Goal: Find specific page/section: Find specific page/section

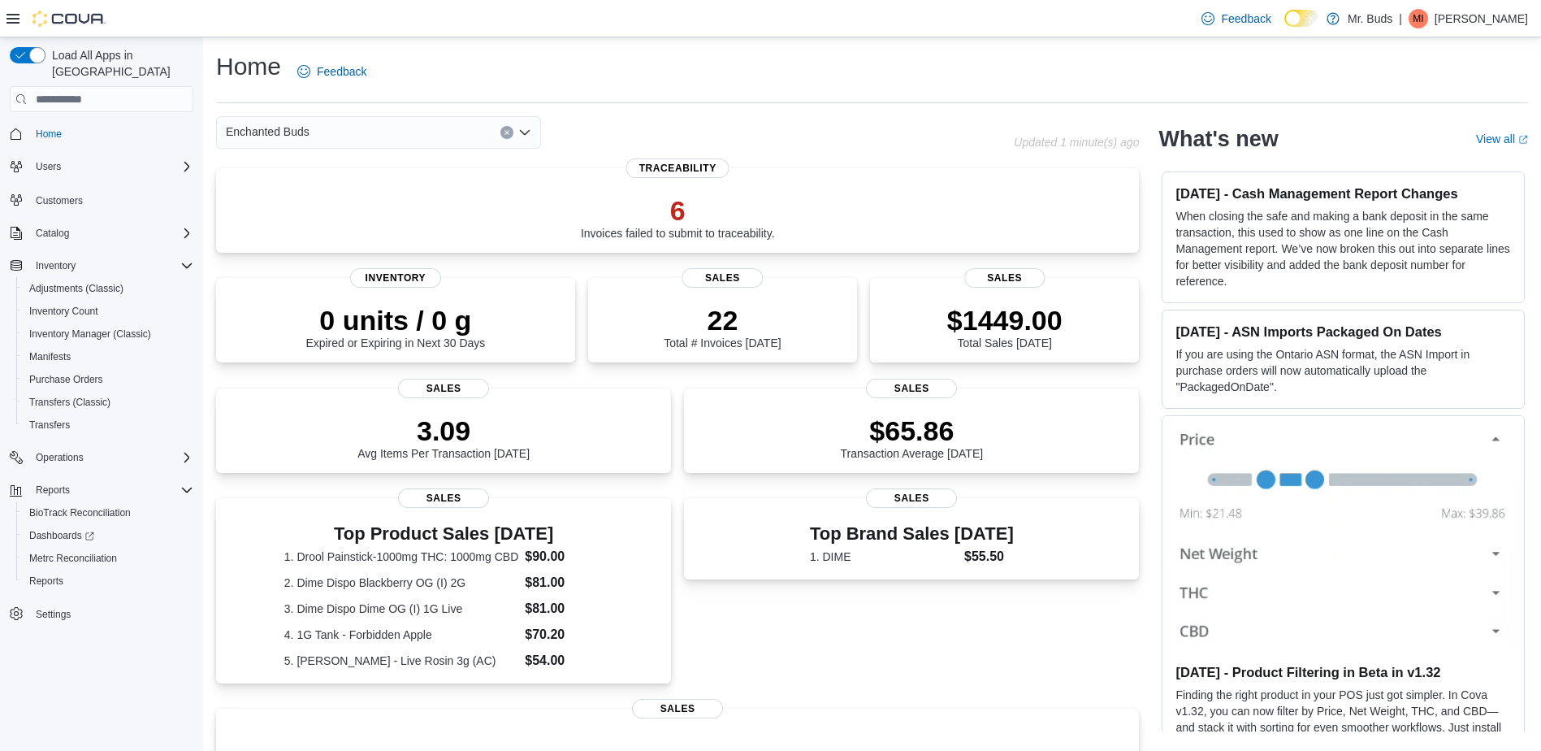
click at [461, 129] on div "Enchanted Buds" at bounding box center [378, 132] width 325 height 33
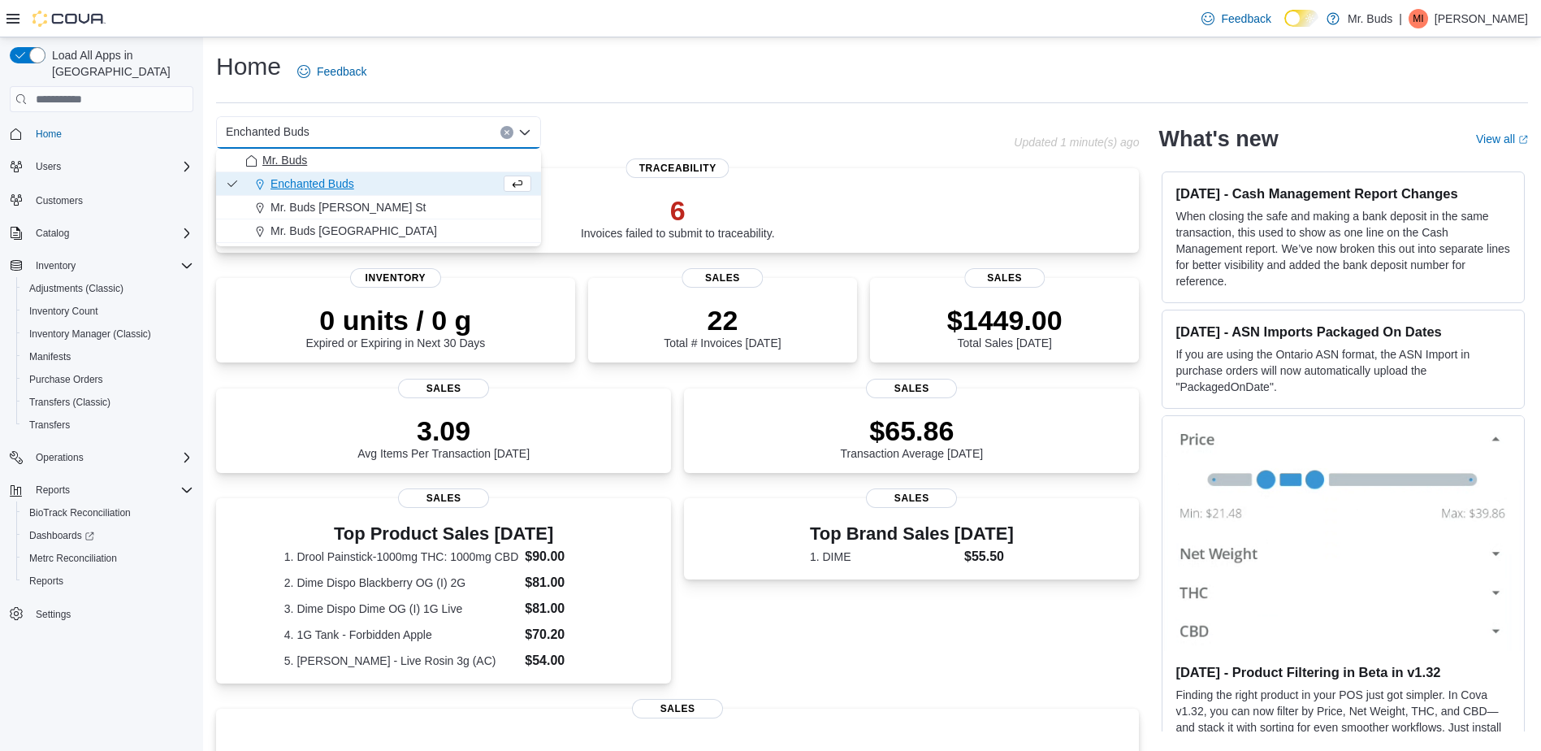
click at [299, 167] on span "Mr. Buds" at bounding box center [284, 160] width 45 height 16
